Goal: Information Seeking & Learning: Learn about a topic

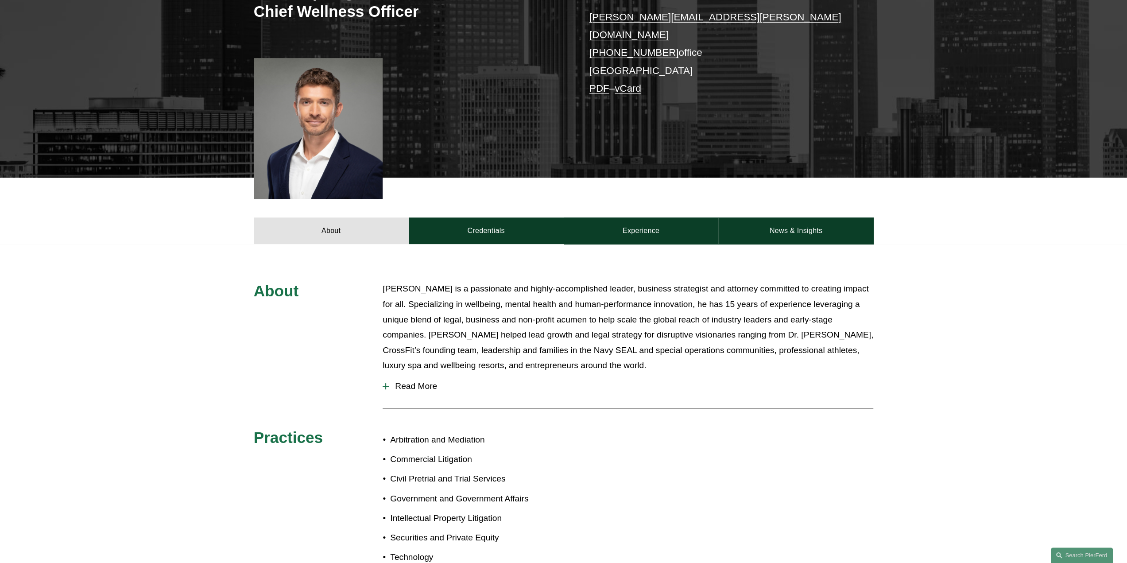
scroll to position [221, 0]
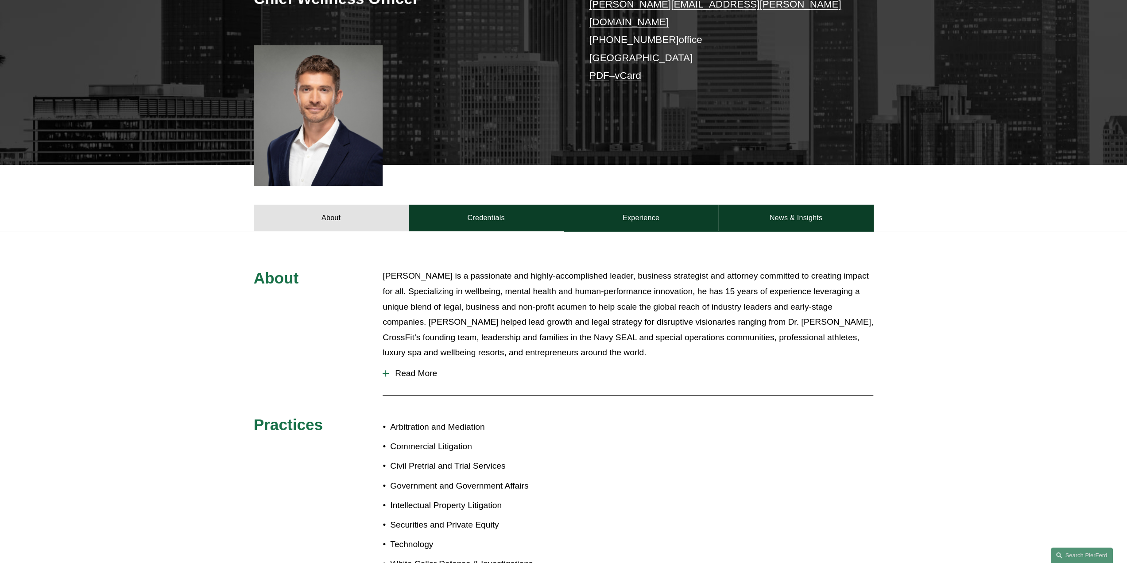
click at [417, 368] on span "Read More" at bounding box center [631, 373] width 484 height 10
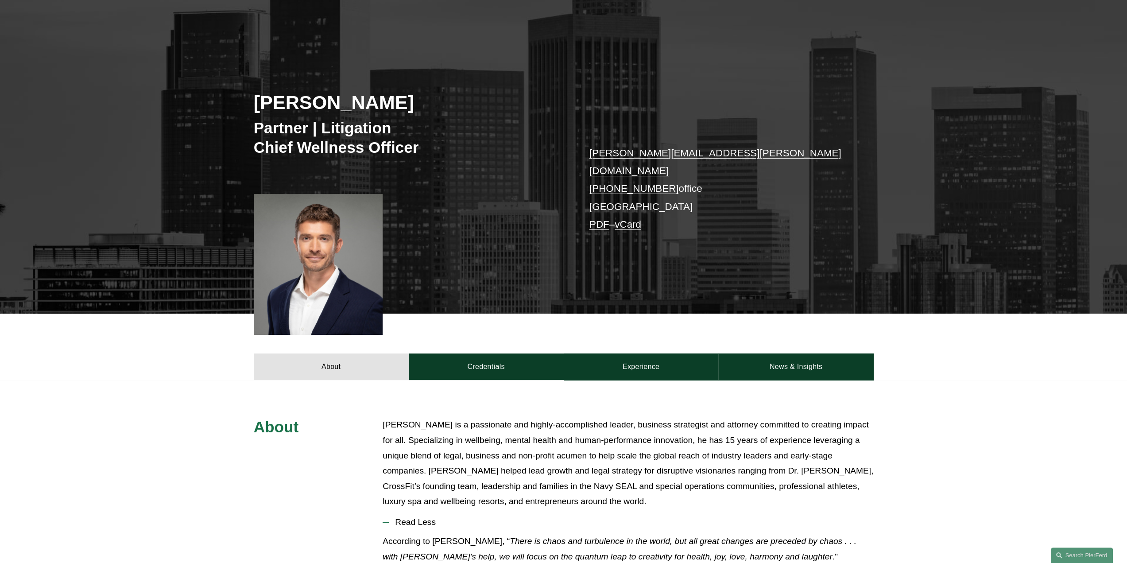
scroll to position [0, 0]
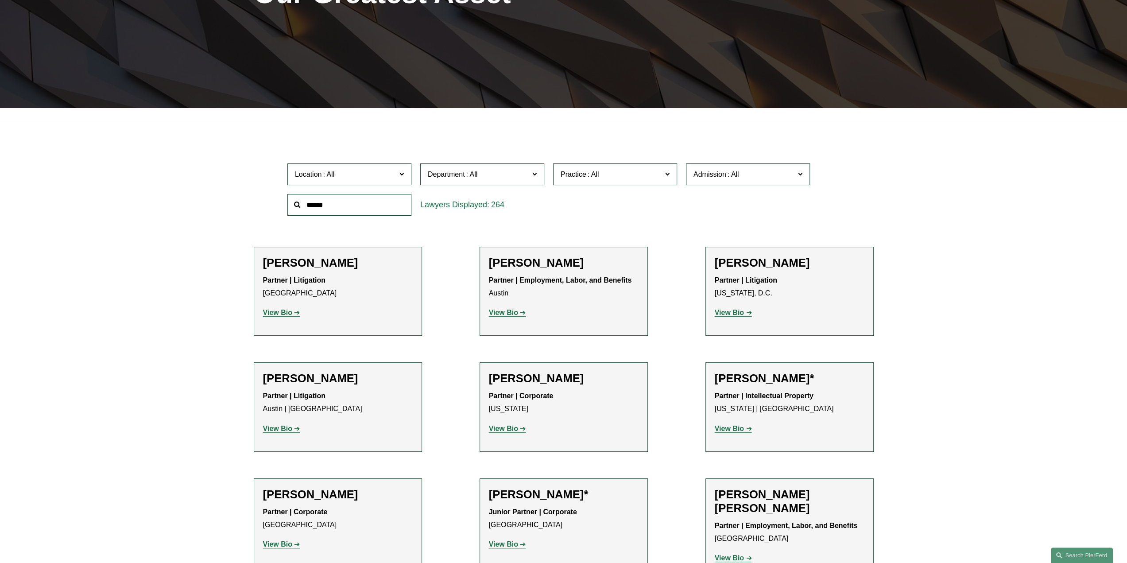
scroll to position [177, 0]
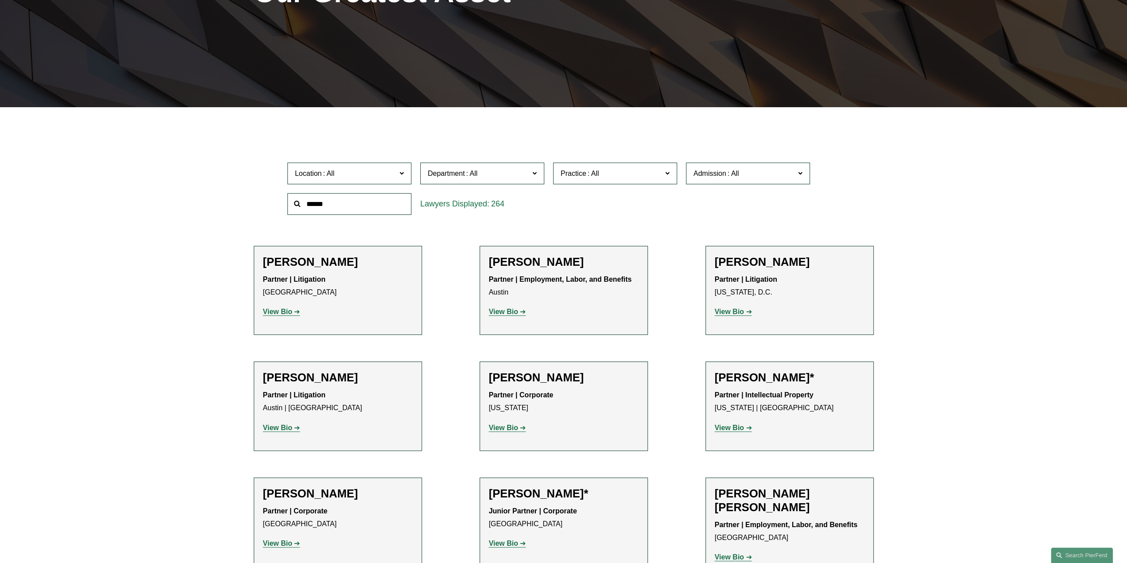
click at [330, 201] on input "text" at bounding box center [349, 204] width 124 height 22
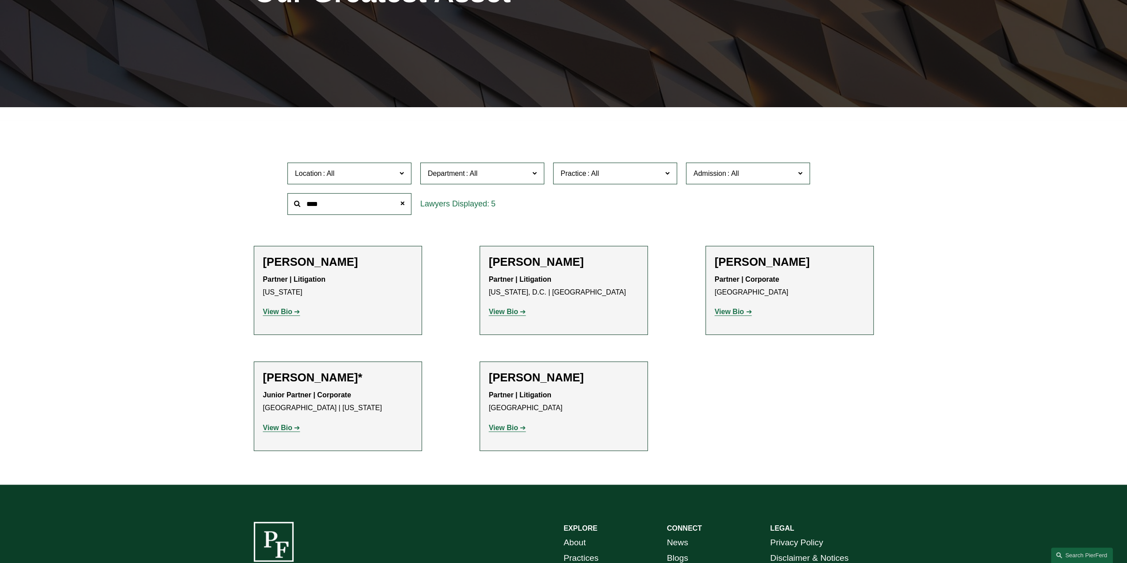
type input "****"
click at [278, 314] on strong "View Bio" at bounding box center [277, 312] width 29 height 8
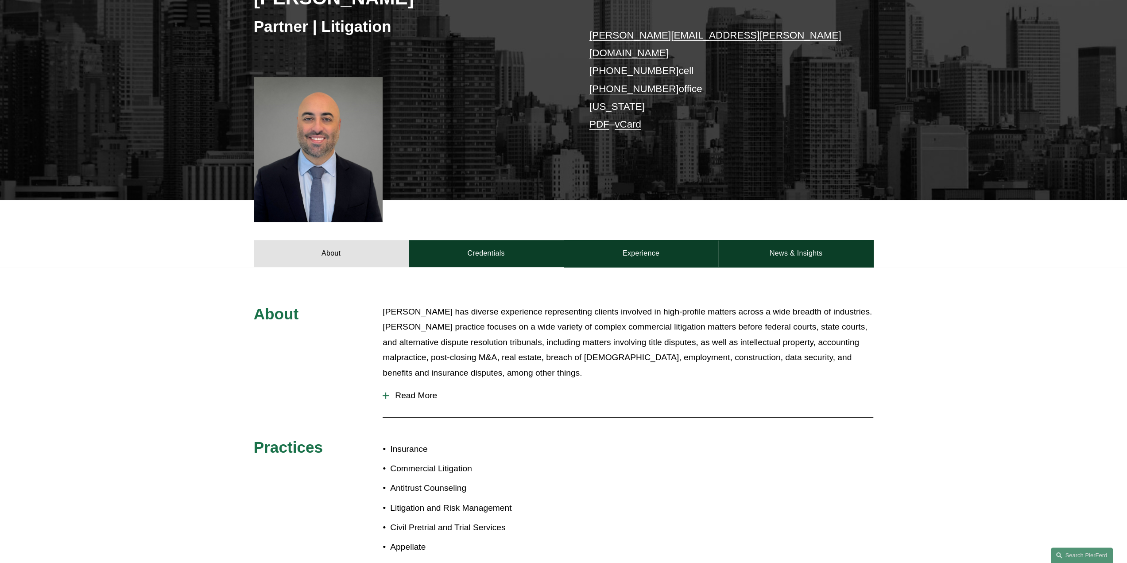
scroll to position [221, 0]
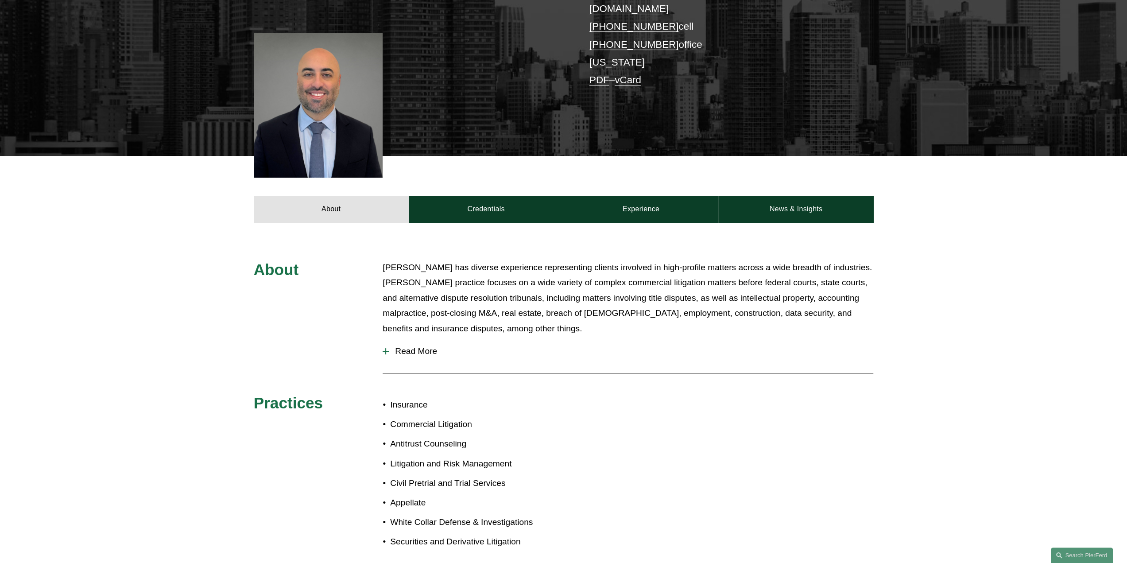
click at [417, 312] on p "[PERSON_NAME] has diverse experience representing clients involved in high-prof…" at bounding box center [628, 298] width 491 height 77
click at [416, 340] on button "Read More" at bounding box center [628, 351] width 491 height 23
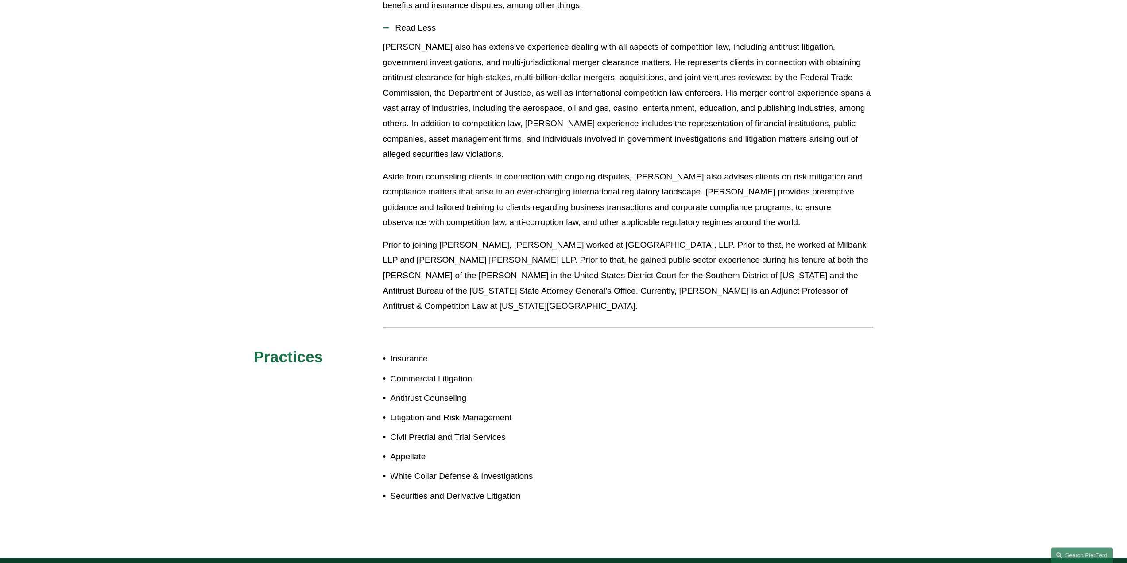
scroll to position [399, 0]
